Goal: Information Seeking & Learning: Learn about a topic

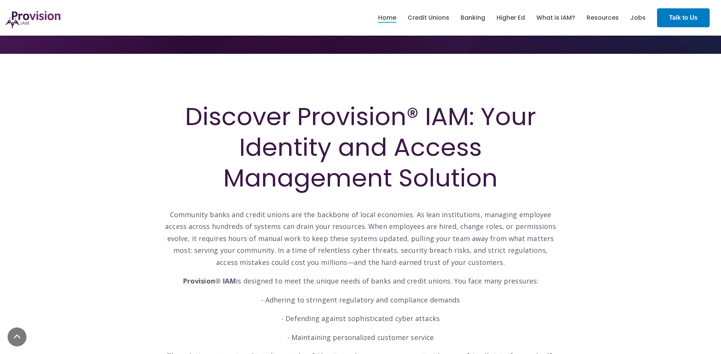
scroll to position [262, 0]
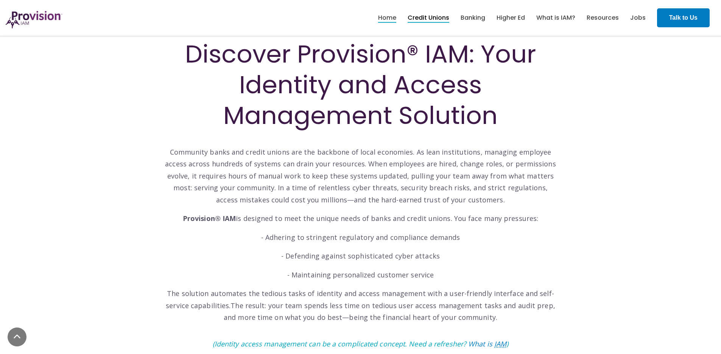
click at [426, 16] on link "Credit Unions" at bounding box center [429, 17] width 42 height 13
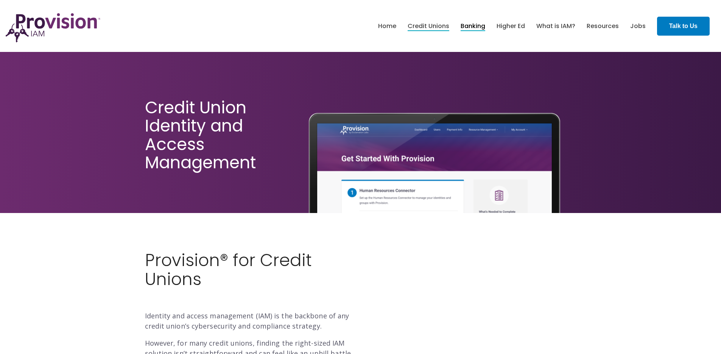
click at [477, 26] on link "Banking" at bounding box center [473, 26] width 25 height 13
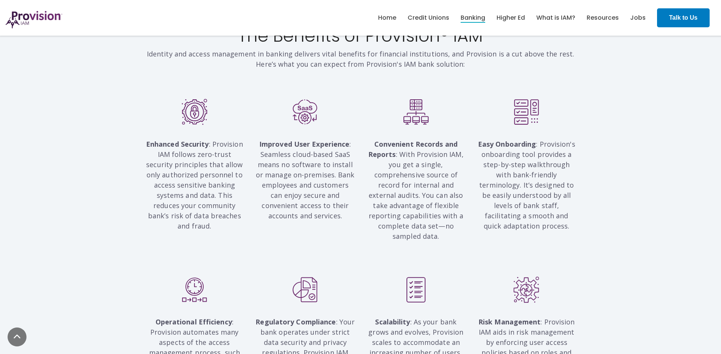
scroll to position [664, 0]
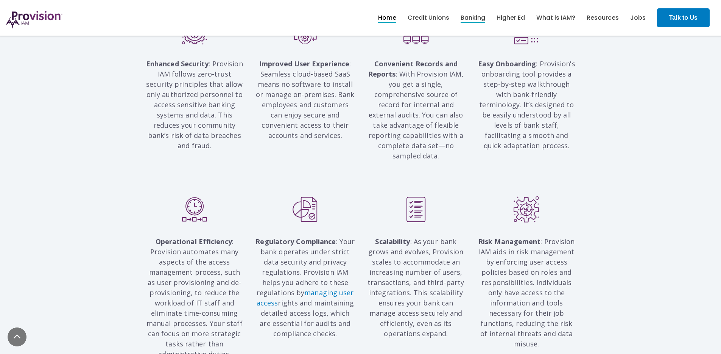
click at [391, 17] on link "Home" at bounding box center [387, 17] width 18 height 13
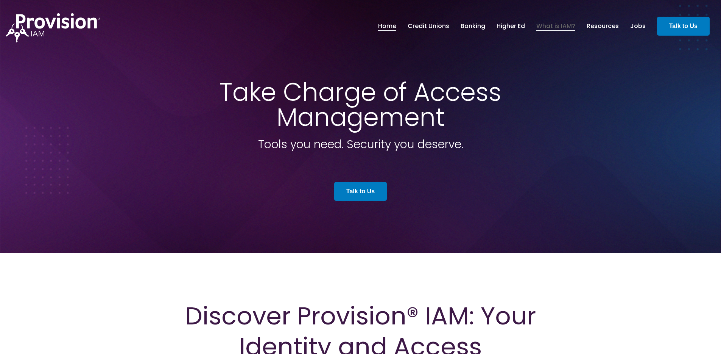
click at [564, 27] on link "What is IAM?" at bounding box center [555, 26] width 39 height 13
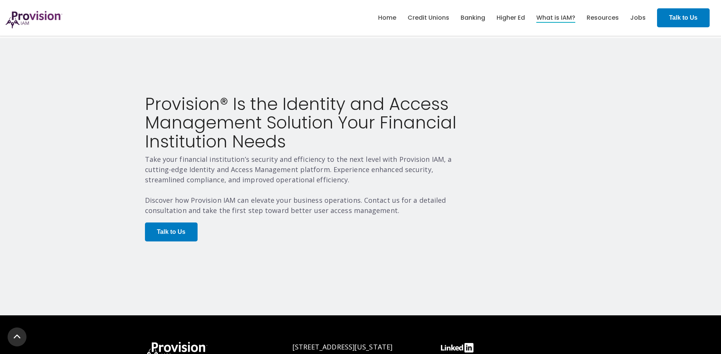
scroll to position [1538, 0]
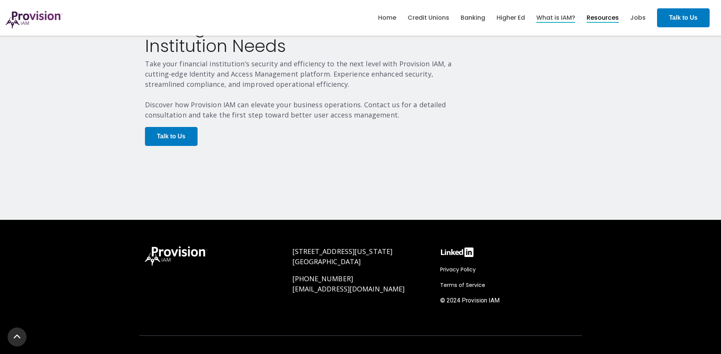
click at [606, 17] on link "Resources" at bounding box center [603, 17] width 32 height 13
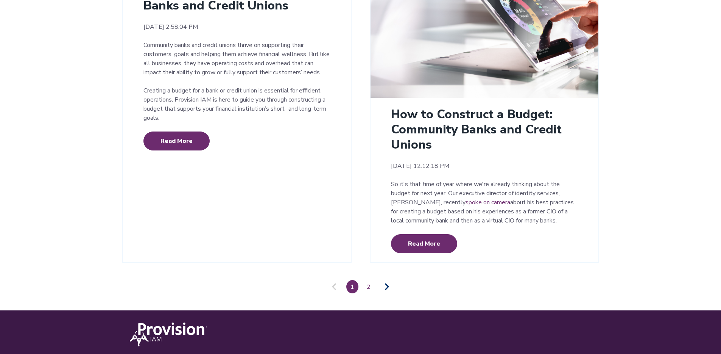
scroll to position [1763, 0]
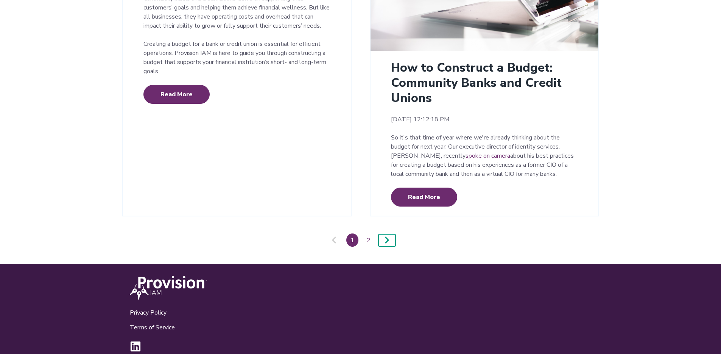
click at [387, 236] on icon "Pagination" at bounding box center [387, 240] width 5 height 8
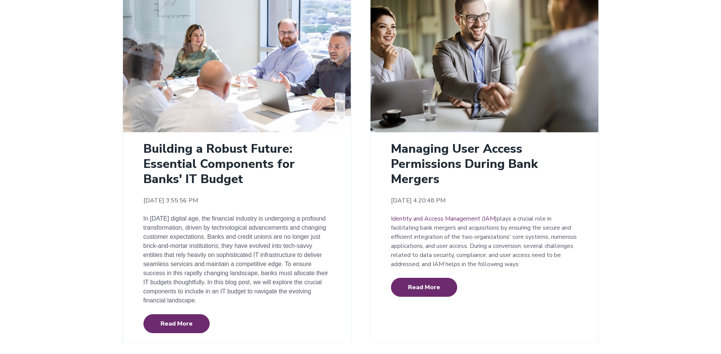
scroll to position [250, 0]
